Goal: Task Accomplishment & Management: Use online tool/utility

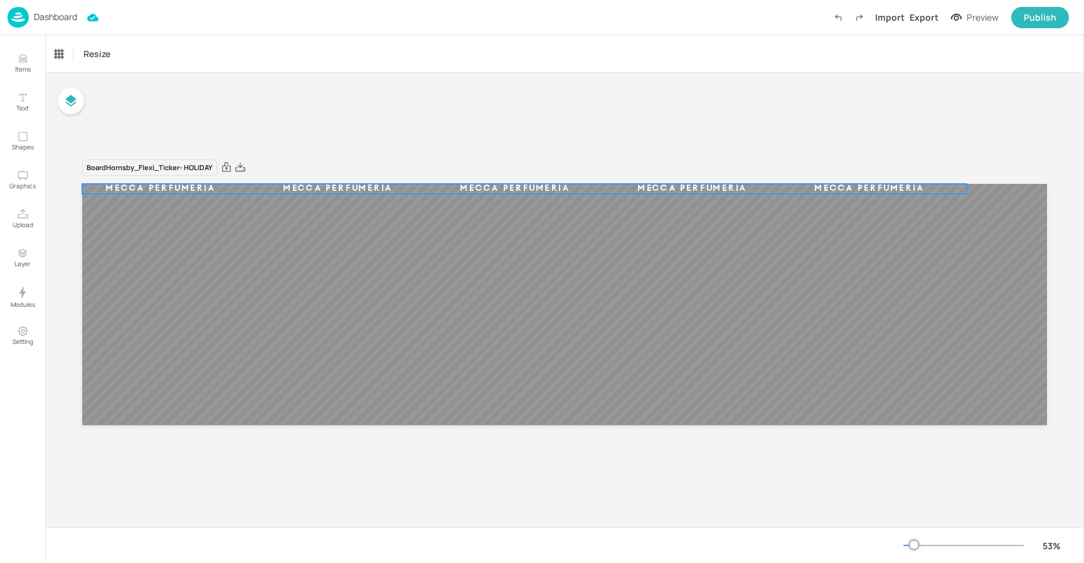
click at [420, 189] on div "MECCA PERFUMERIA MECCA PERFUMERIA MECCA PERFUMERIA MECCA PERFUMERIA MECCA PERFU…" at bounding box center [564, 304] width 965 height 241
click at [63, 51] on div "Ticker" at bounding box center [65, 54] width 30 height 20
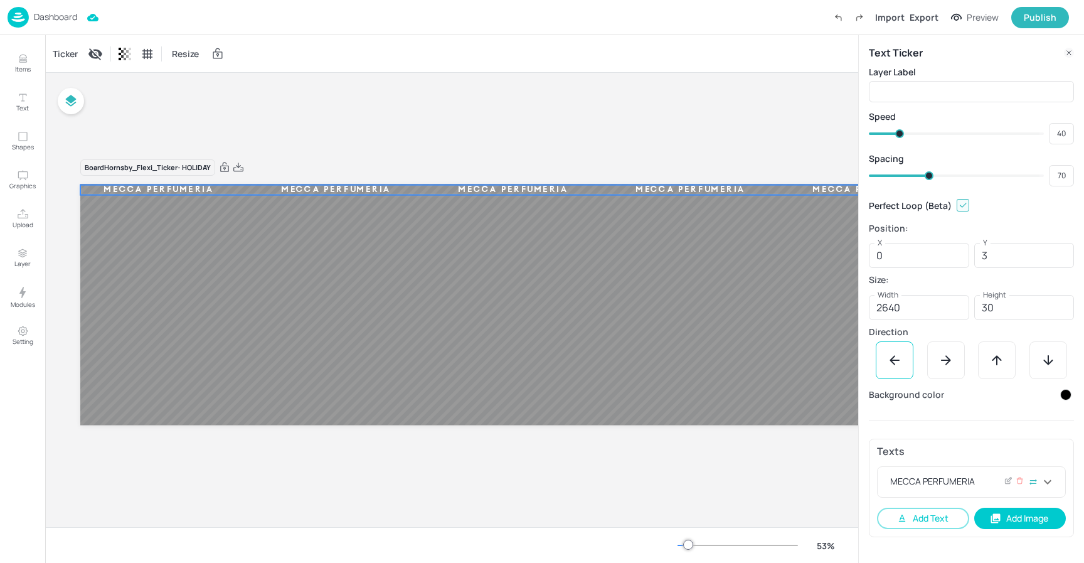
click at [974, 478] on div "MECCA PERFUMERIA" at bounding box center [964, 481] width 152 height 15
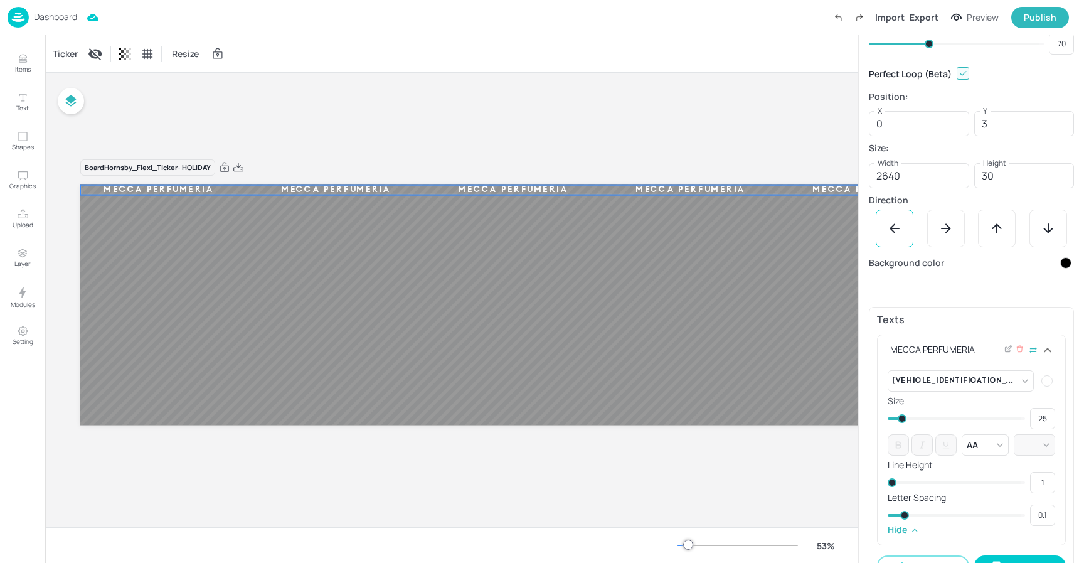
scroll to position [163, 0]
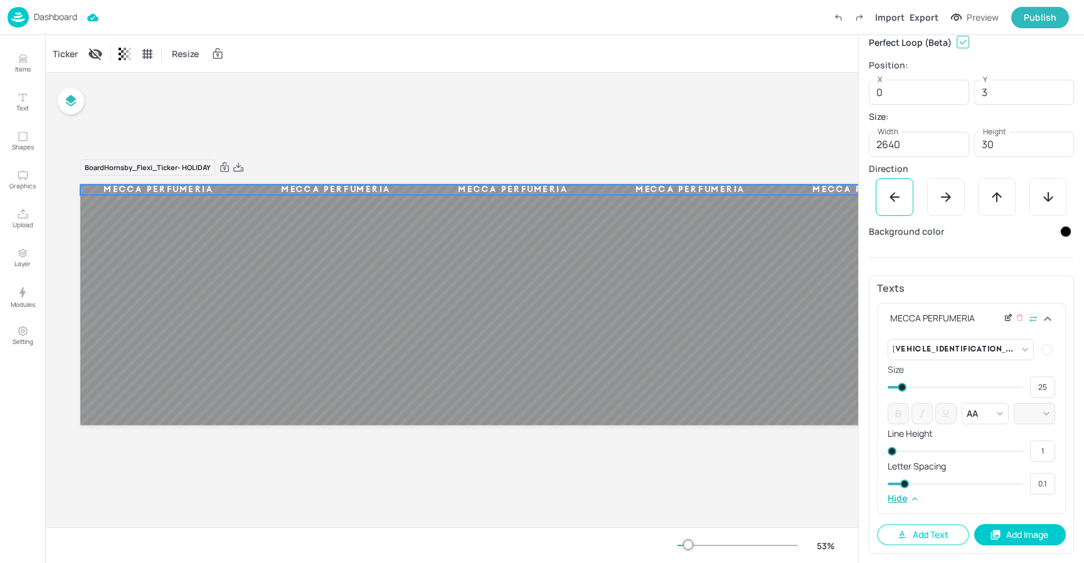
click at [1004, 317] on icon at bounding box center [1008, 317] width 9 height 9
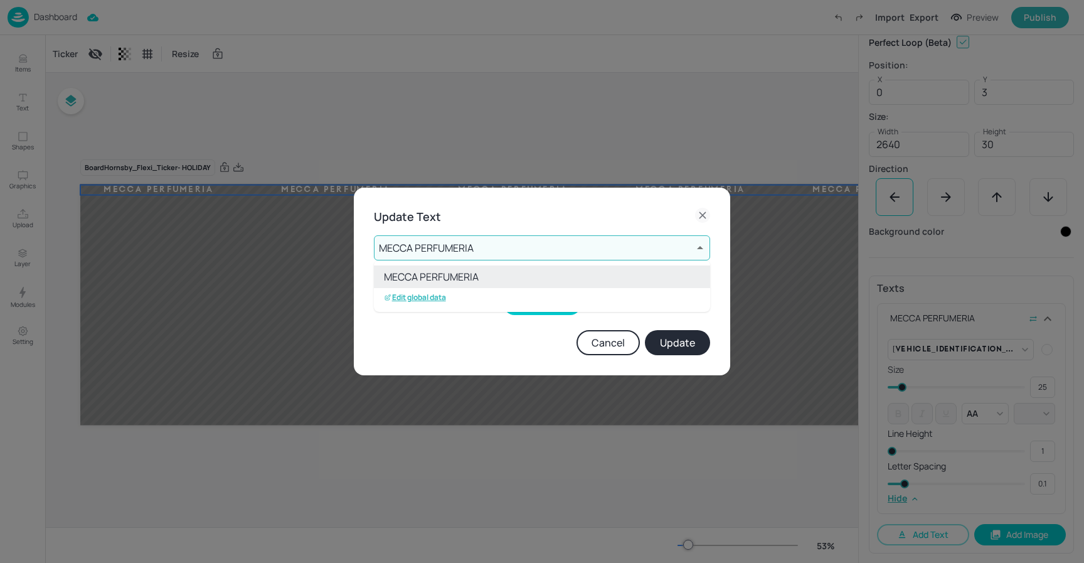
drag, startPoint x: 553, startPoint y: 252, endPoint x: 547, endPoint y: 254, distance: 6.5
click at [553, 252] on body "Dashboard Import Export Preview Publish Items Text Shapes Graphics Upload Layer…" at bounding box center [542, 281] width 1084 height 563
click at [434, 296] on p "Edit global data" at bounding box center [415, 297] width 62 height 9
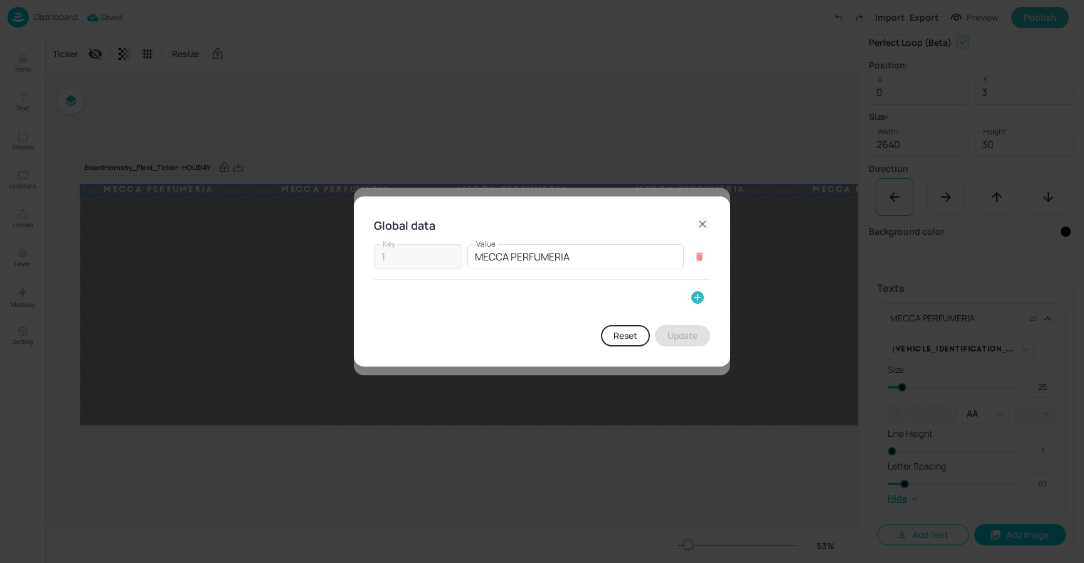
click at [696, 295] on icon "button" at bounding box center [697, 297] width 13 height 13
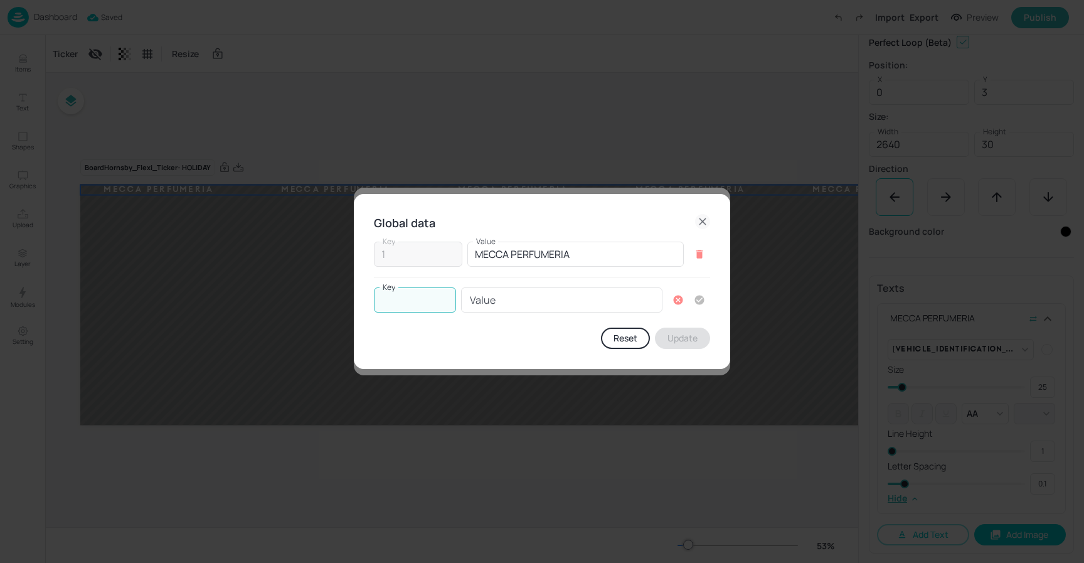
click at [396, 298] on input "Key" at bounding box center [415, 299] width 82 height 25
type input "2"
click at [528, 309] on input "Value" at bounding box center [561, 299] width 201 height 25
type input "A"
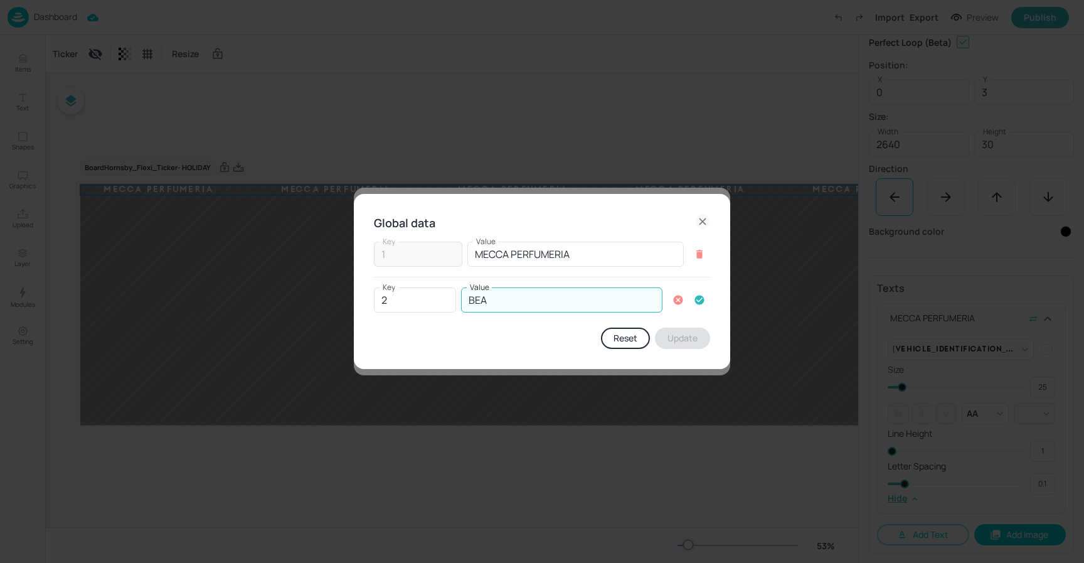
type input "BEAUTY ALL AROUND"
click at [701, 299] on icon "button" at bounding box center [699, 299] width 11 height 11
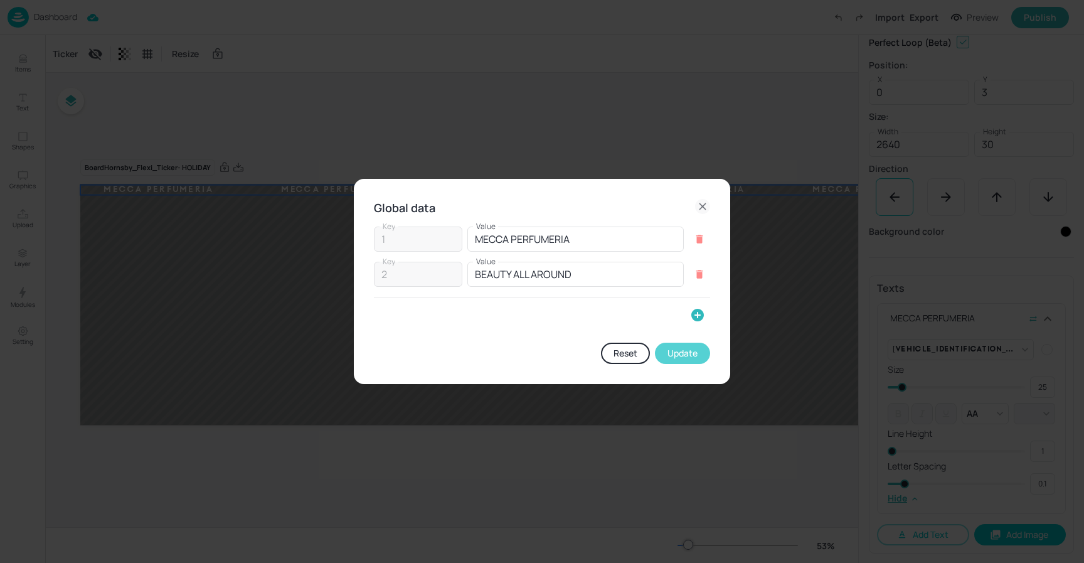
click at [688, 351] on button "Update" at bounding box center [682, 352] width 55 height 21
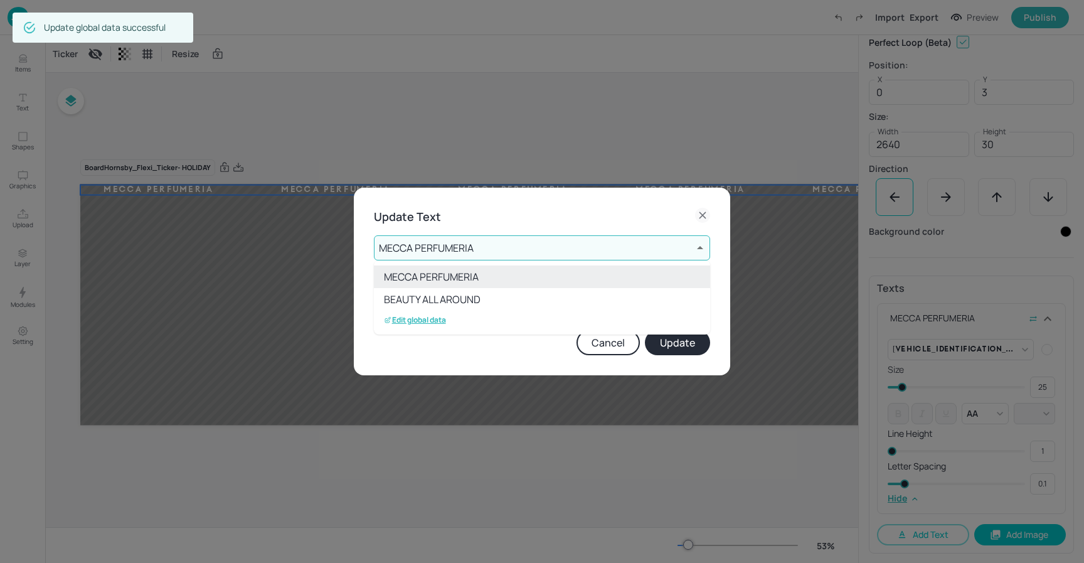
click at [461, 300] on li "BEAUTY ALL AROUND" at bounding box center [542, 299] width 336 height 23
type input "2"
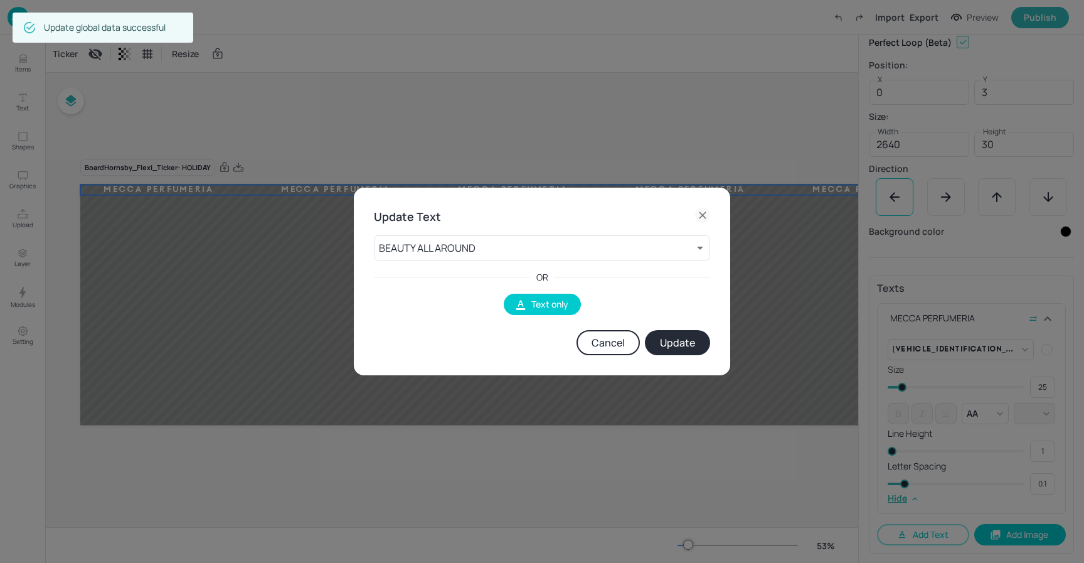
click at [677, 339] on button "Update" at bounding box center [677, 342] width 65 height 25
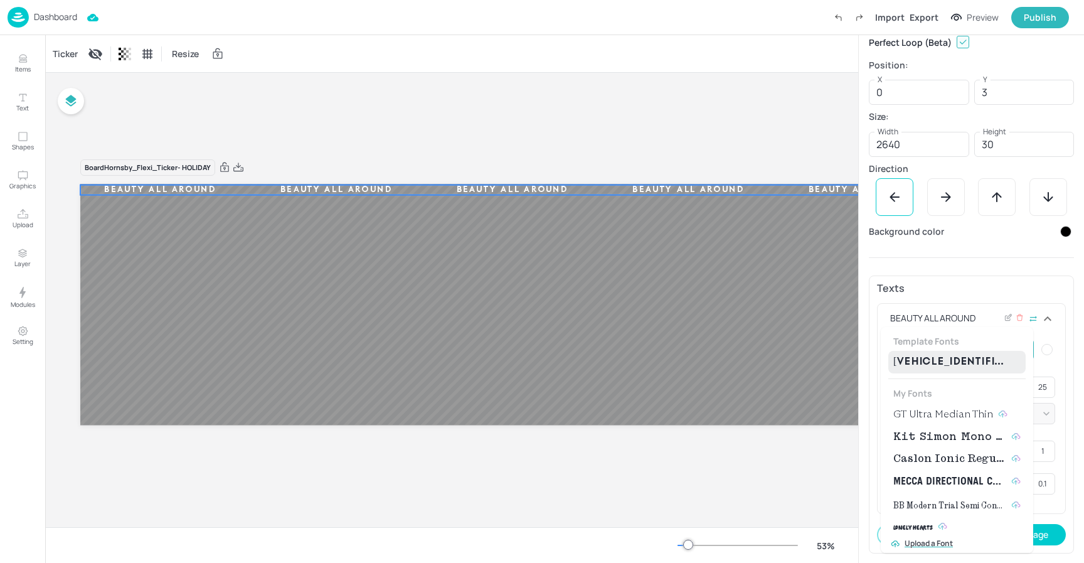
click at [1026, 347] on body "Dashboard Import Export Preview Publish Items Text Shapes Graphics Upload Layer…" at bounding box center [542, 281] width 1084 height 563
click at [948, 413] on span "GT Ultra Median Thin" at bounding box center [943, 413] width 100 height 15
type input "{"font":"GTUltraMedianThin","group":"template"}"
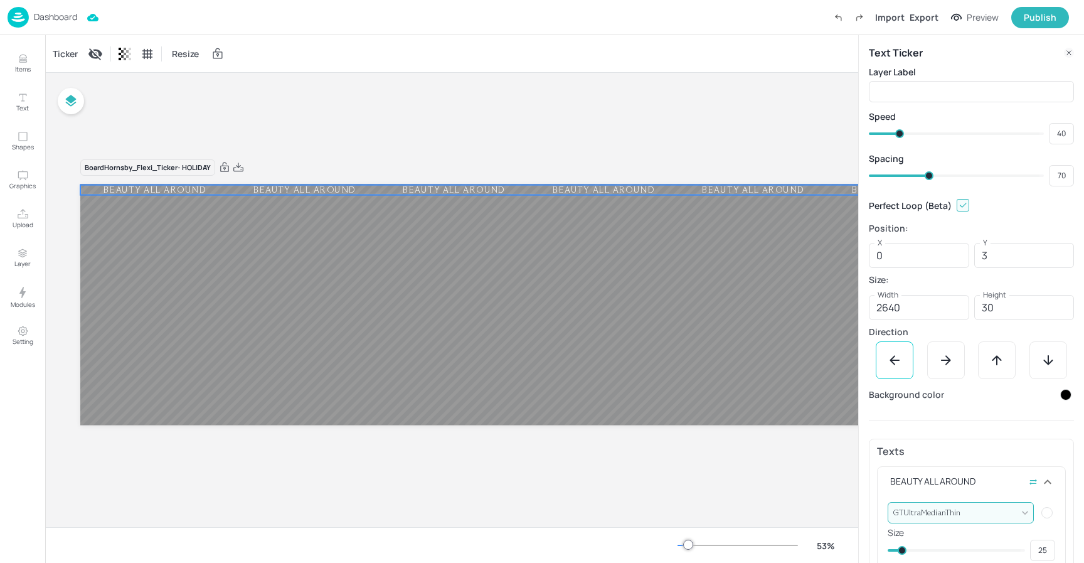
type input "62"
type input "61"
type input "60"
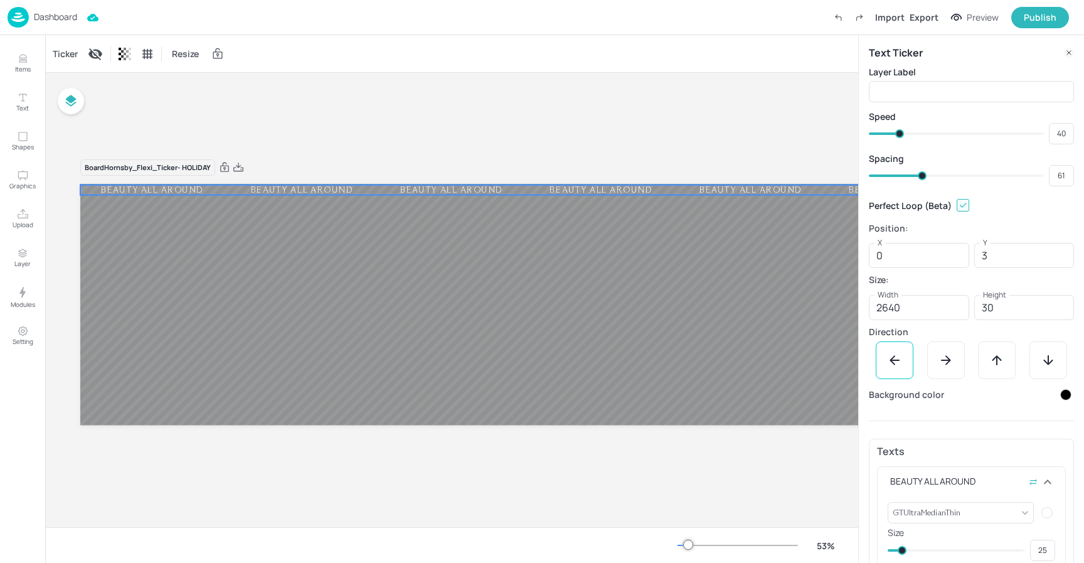
type input "60"
type input "59"
type input "58"
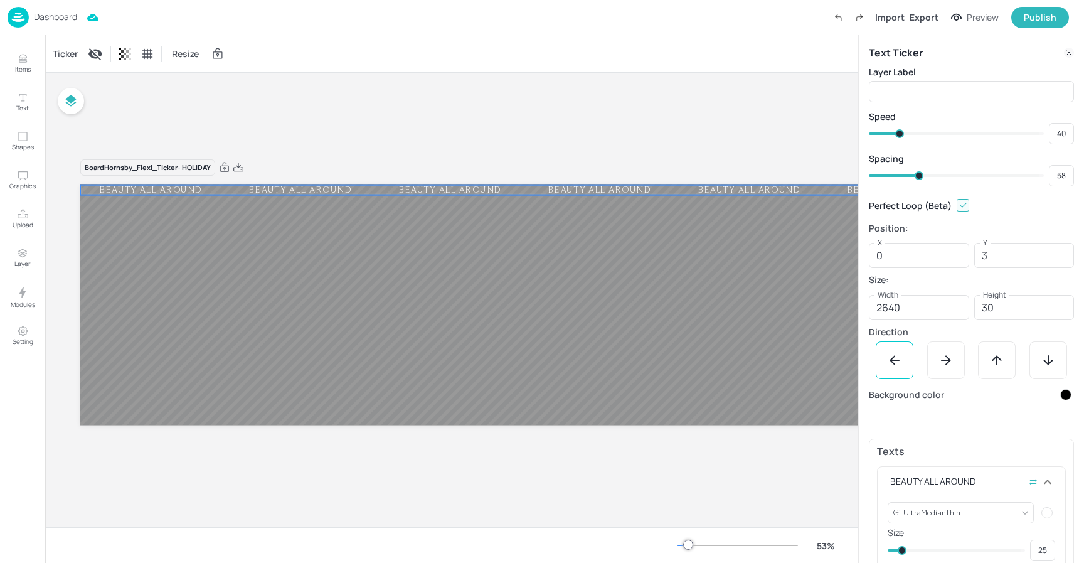
type input "56"
type input "57"
type input "54"
type input "56"
type input "52"
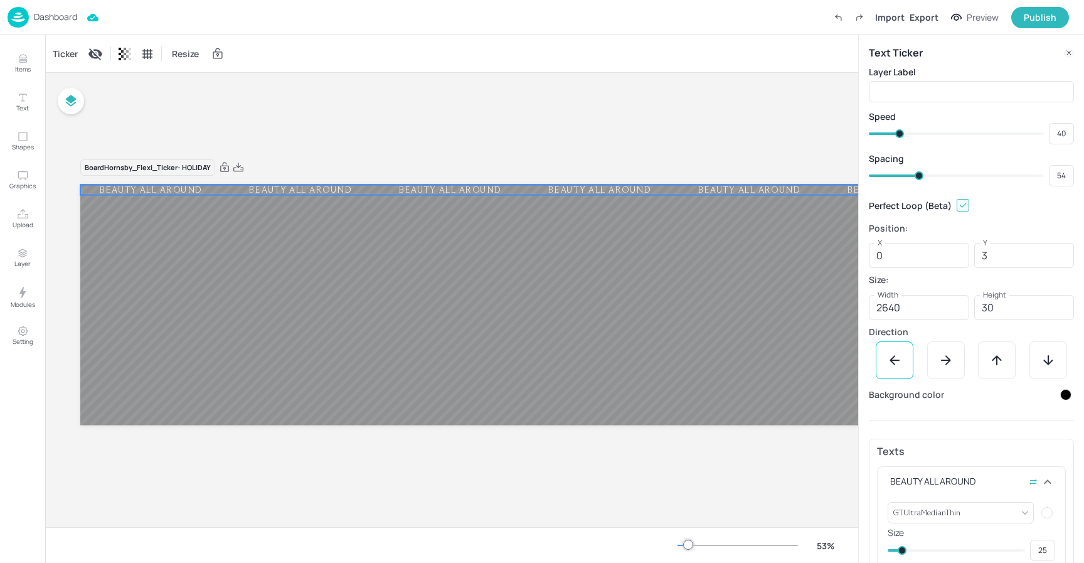
type input "52"
type input "50"
type input "51"
type input "49"
type input "50"
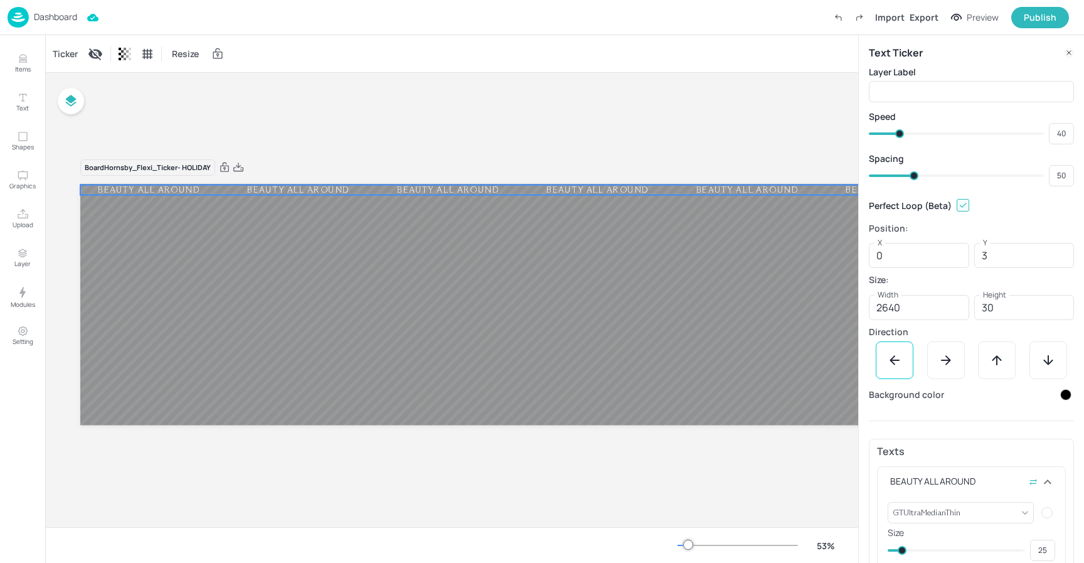
type input "48"
type input "47"
drag, startPoint x: 921, startPoint y: 174, endPoint x: 907, endPoint y: 174, distance: 13.8
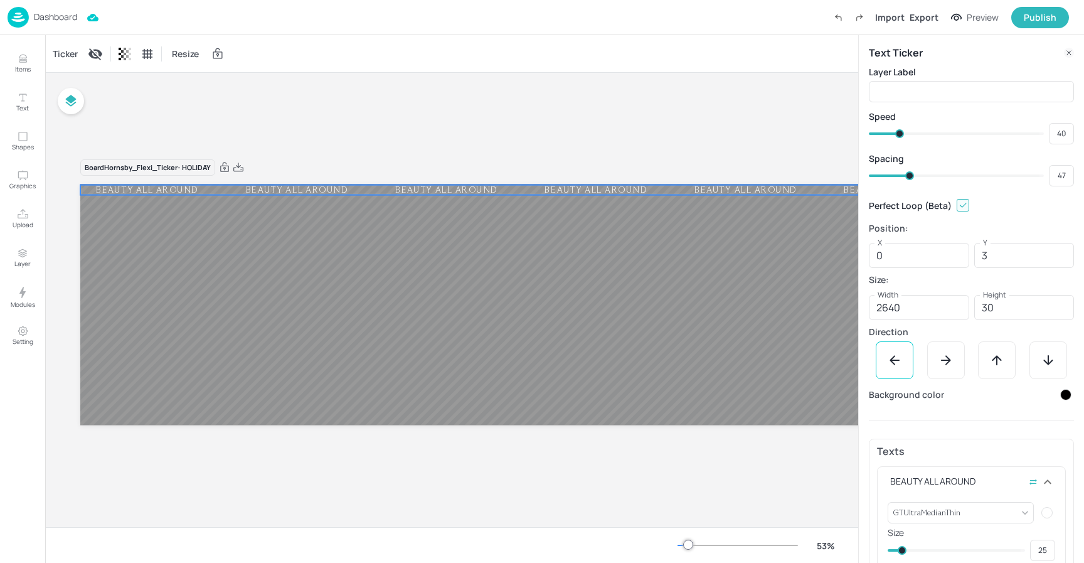
click at [909, 175] on span at bounding box center [909, 175] width 9 height 9
click at [654, 115] on div "Board Hornsby_Flexi_Ticker- HOLIDAY BEAUTY ALL AROUND BEAUTY ALL AROUND BEAUTY …" at bounding box center [562, 300] width 1035 height 454
click at [1033, 15] on div "Publish" at bounding box center [1040, 18] width 33 height 14
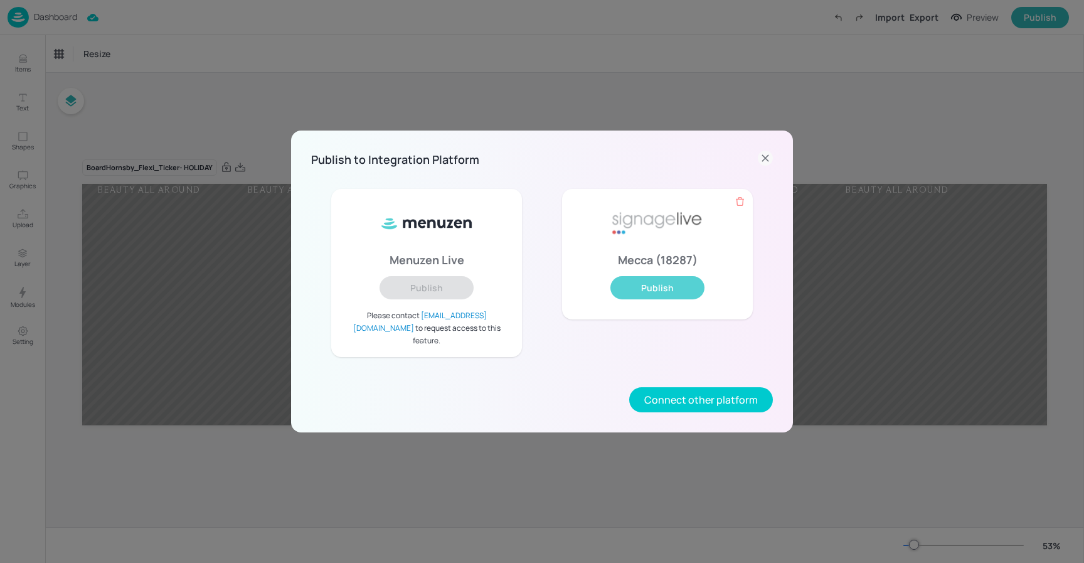
click at [667, 292] on button "Publish" at bounding box center [657, 287] width 94 height 23
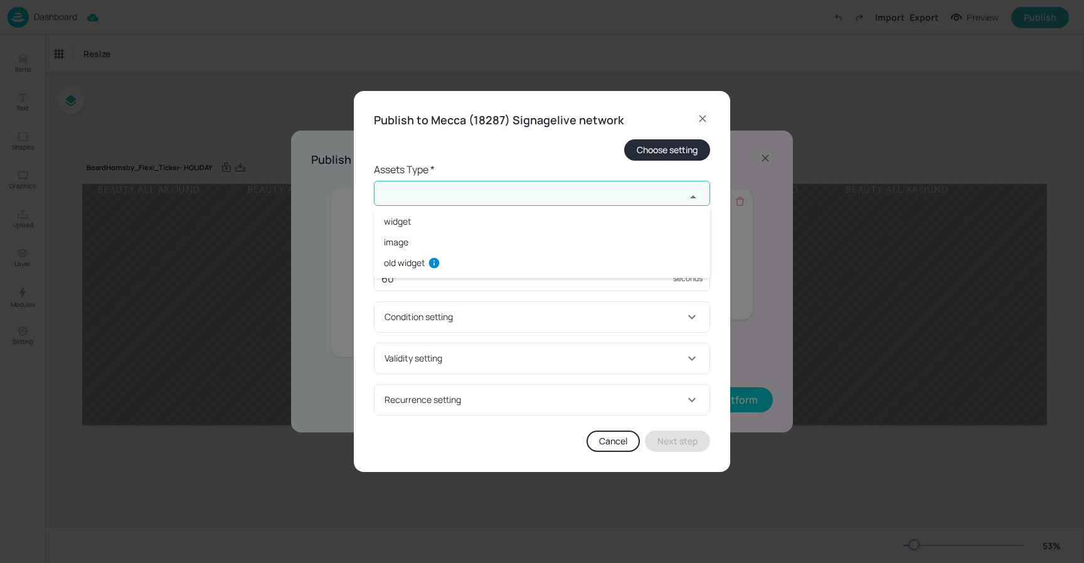
click at [447, 187] on input "text" at bounding box center [530, 193] width 312 height 25
click at [421, 218] on li "widget" at bounding box center [542, 221] width 336 height 21
type input "widget"
click at [451, 249] on input "text" at bounding box center [530, 243] width 312 height 25
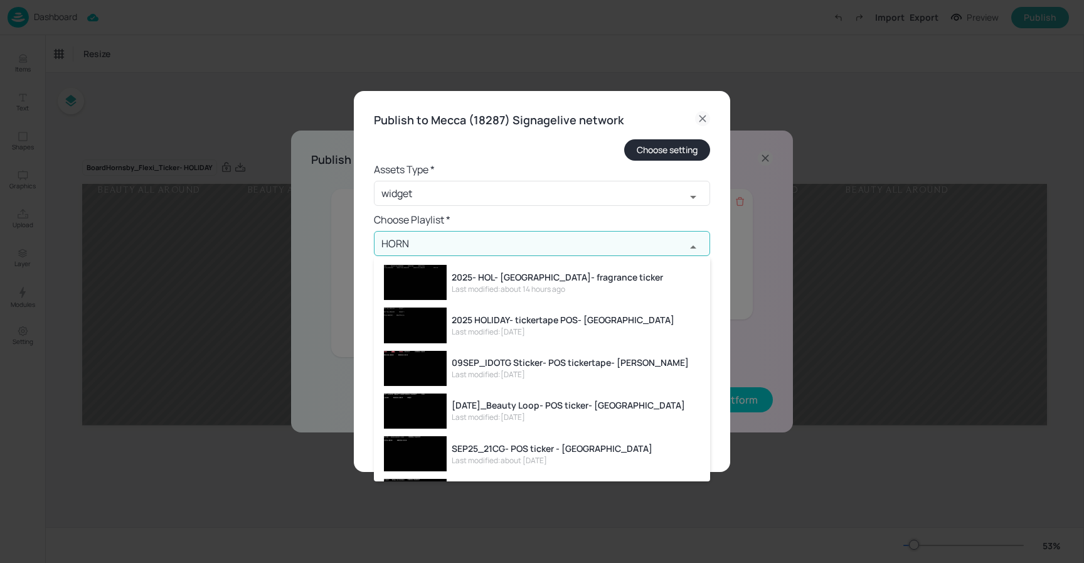
click at [518, 276] on div "2025- HOL- [GEOGRAPHIC_DATA]- fragrance ticker" at bounding box center [557, 276] width 211 height 13
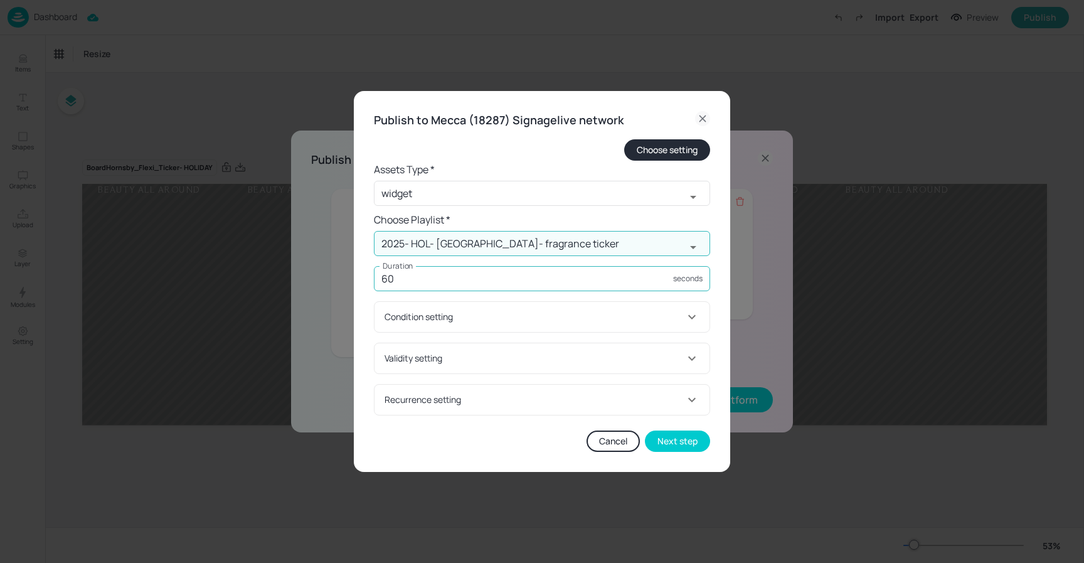
type input "2025- HOL- [GEOGRAPHIC_DATA]- fragrance ticker"
click at [442, 279] on input "60" at bounding box center [523, 278] width 299 height 25
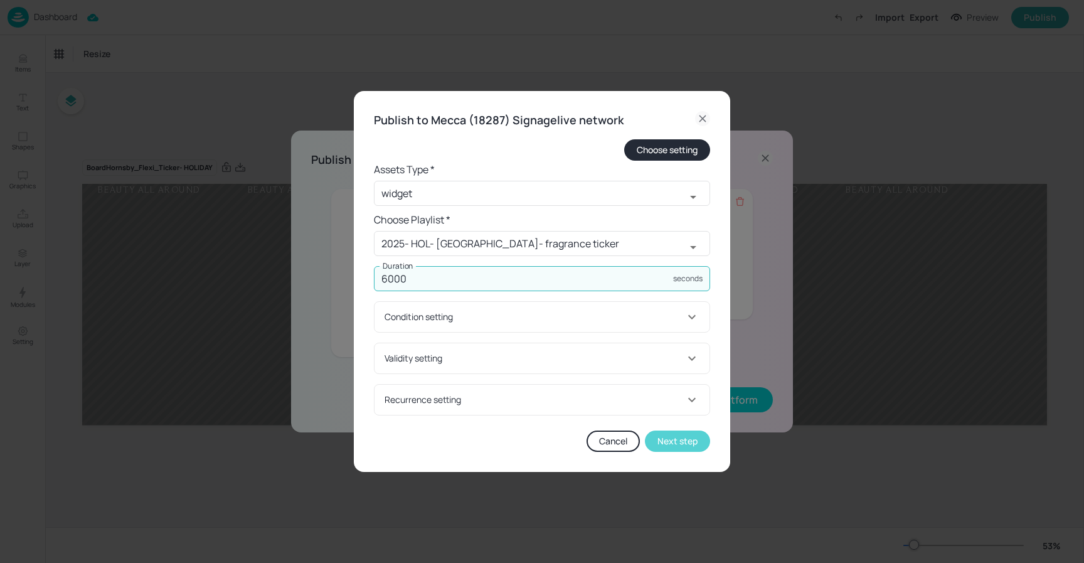
type input "6000"
click at [690, 441] on button "Next step" at bounding box center [677, 440] width 65 height 21
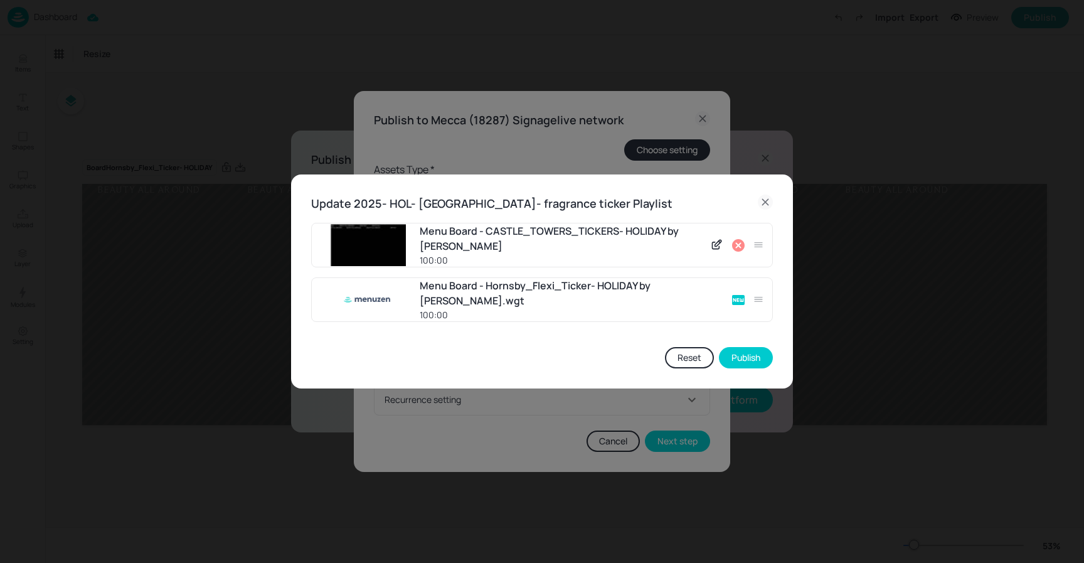
click at [738, 247] on icon at bounding box center [738, 245] width 15 height 15
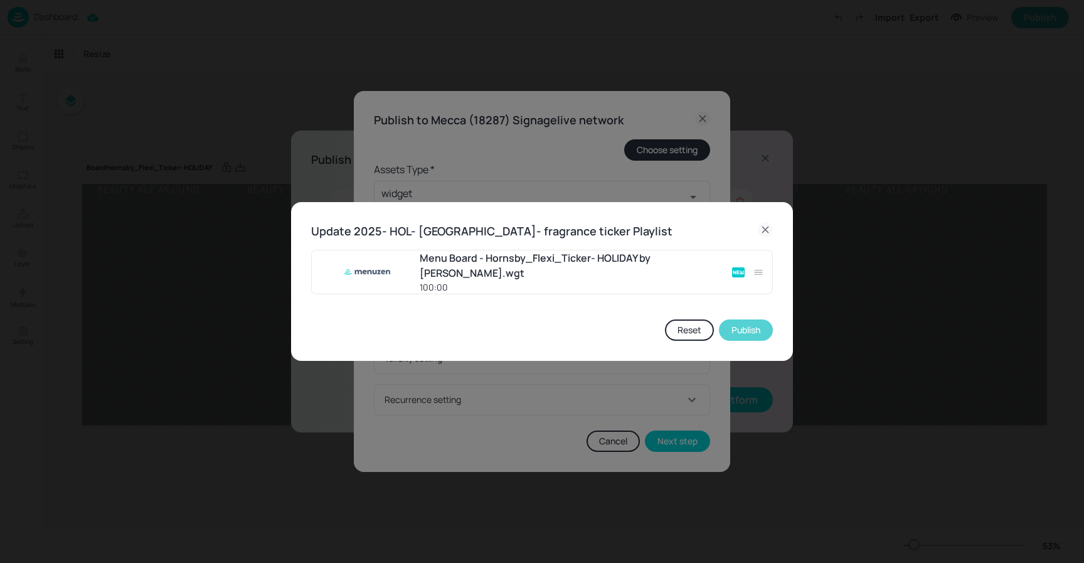
click at [742, 325] on button "Publish" at bounding box center [746, 329] width 54 height 21
